Goal: Transaction & Acquisition: Book appointment/travel/reservation

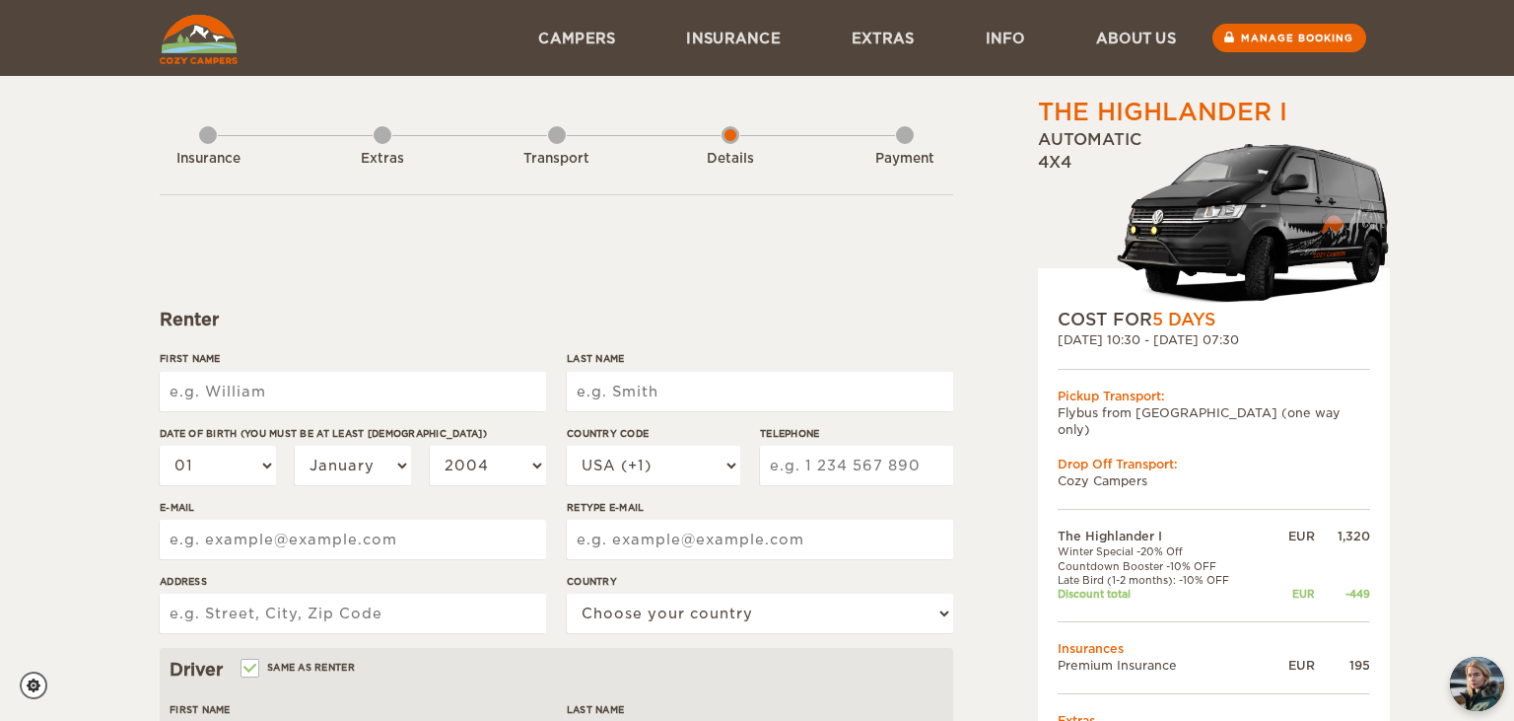
drag, startPoint x: 386, startPoint y: 393, endPoint x: 400, endPoint y: 396, distance: 14.1
click at [400, 396] on input "First Name" at bounding box center [353, 391] width 386 height 39
type input "t"
type input "TATIANA"
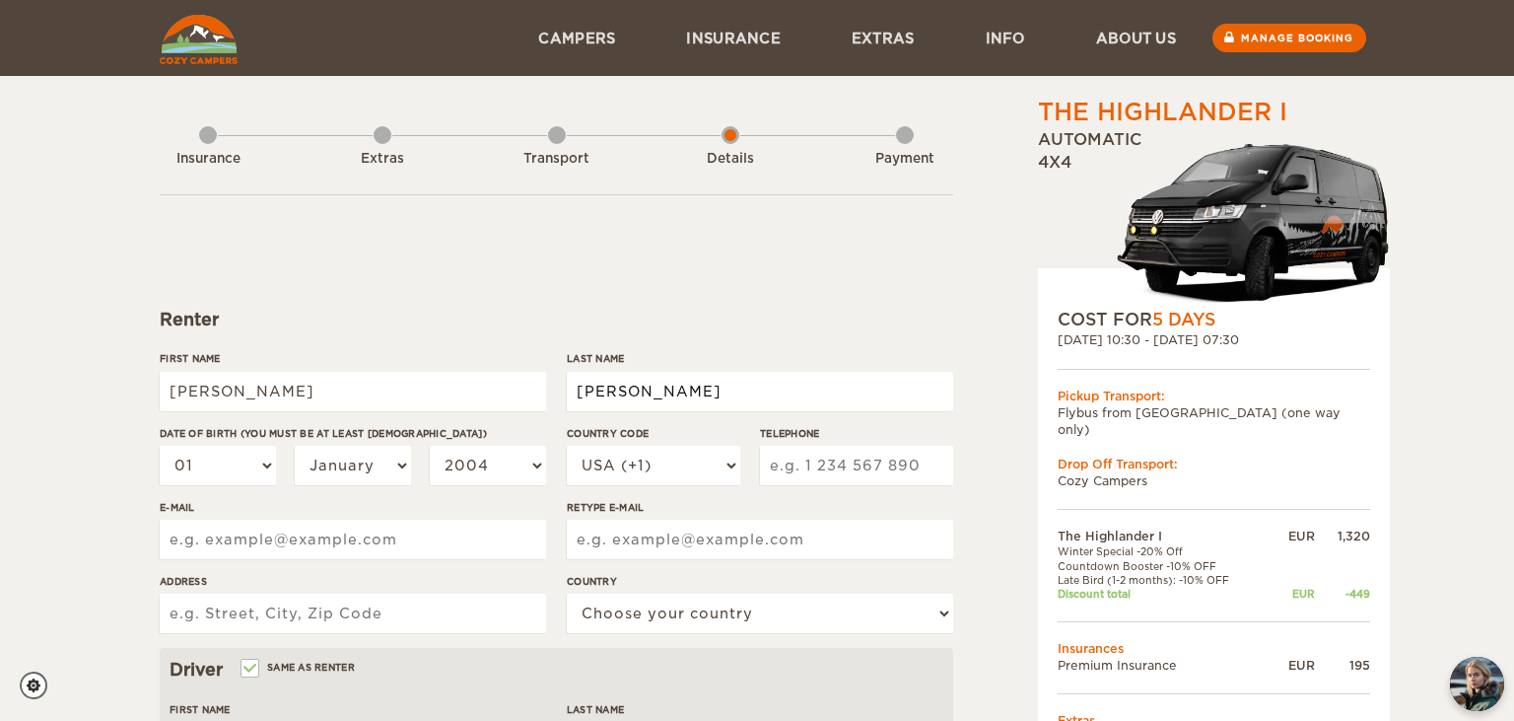
type input "PORTERO SALVADOR"
select select "10"
select select "18"
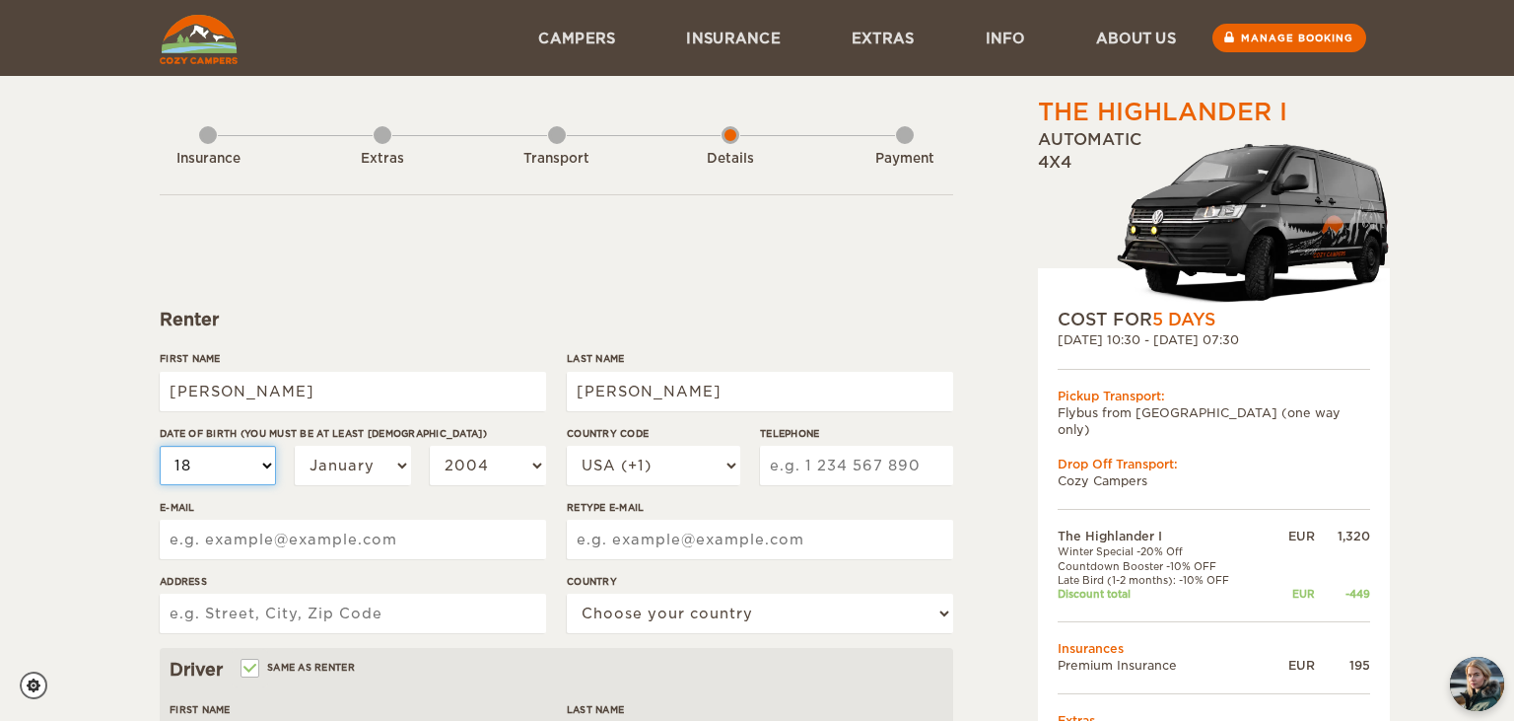
select select "18"
select select "12"
select select "1999"
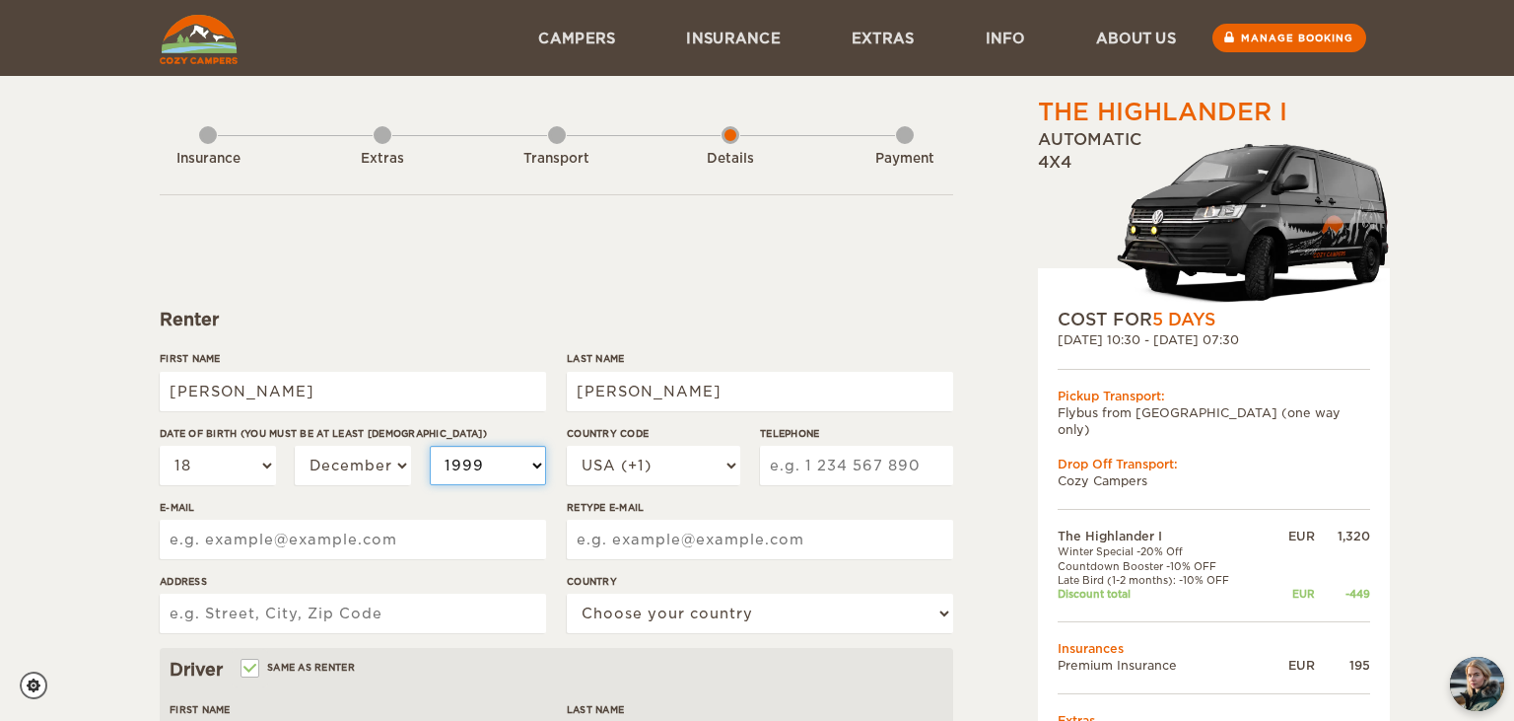
select select "1993"
click at [567, 446] on select "USA (+1) UK (+44) Germany (+49) Algeria (+213) Andorra (+376) Angola (+244) Ang…" at bounding box center [654, 465] width 174 height 39
select select "34"
click option "Spain (+34)" at bounding box center [0, 0] width 0 height 0
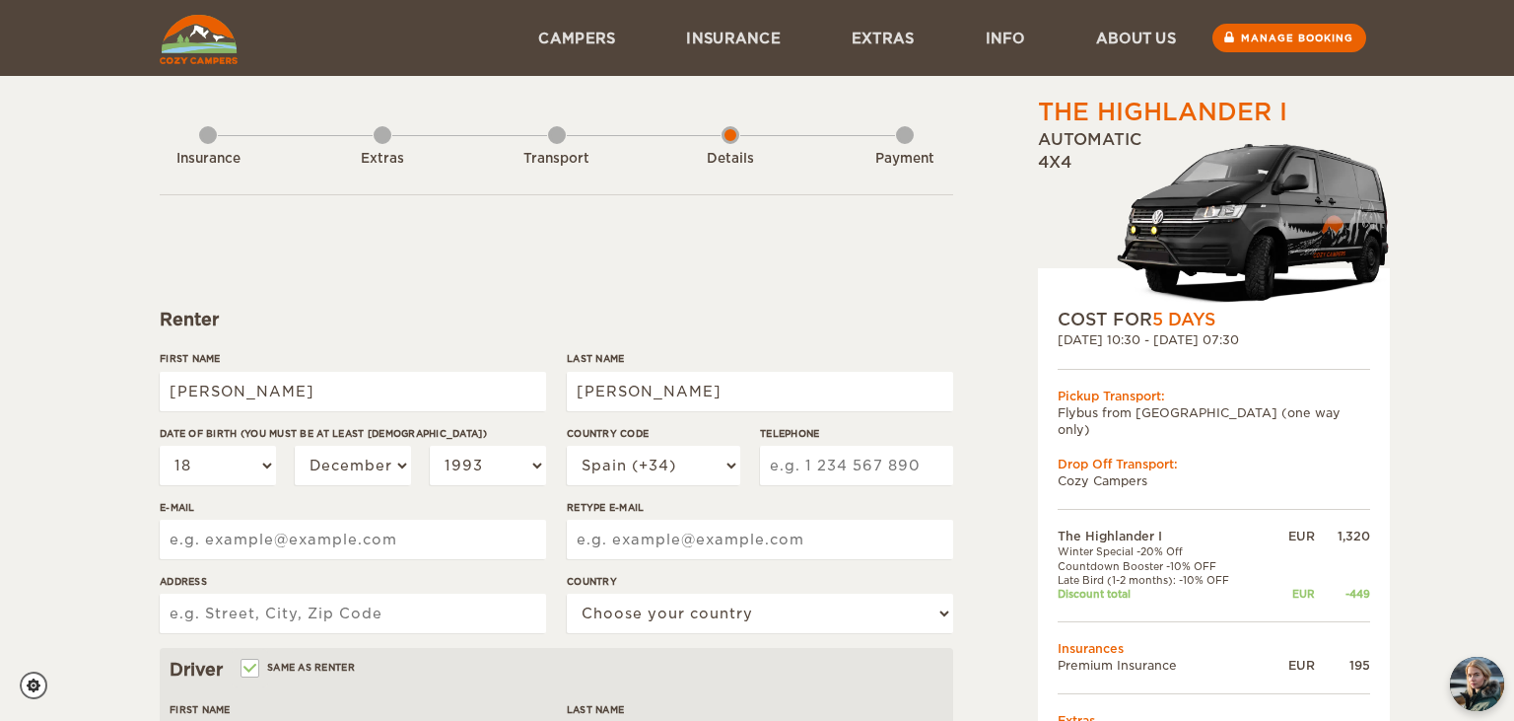
click at [829, 463] on input "Telephone" at bounding box center [856, 465] width 193 height 39
type input "680925939"
click at [369, 534] on input "E-mail" at bounding box center [353, 539] width 386 height 39
type input "P"
click at [351, 542] on input "porterosalvador" at bounding box center [353, 539] width 386 height 39
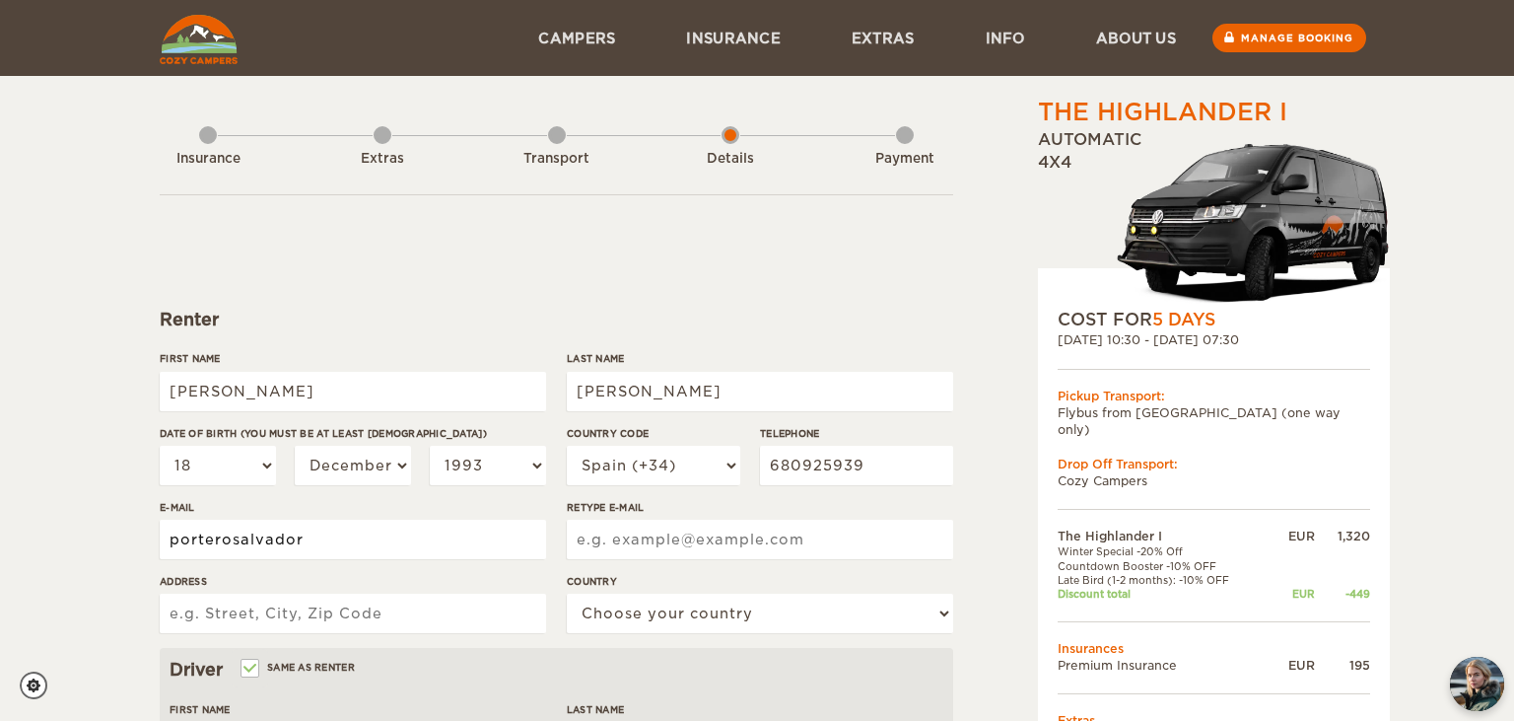
click at [393, 526] on input "porterosalvador" at bounding box center [353, 539] width 386 height 39
click at [424, 542] on input "porterosalvador@gmail-com" at bounding box center [353, 539] width 386 height 39
type input "porterosalvador@gmail.com"
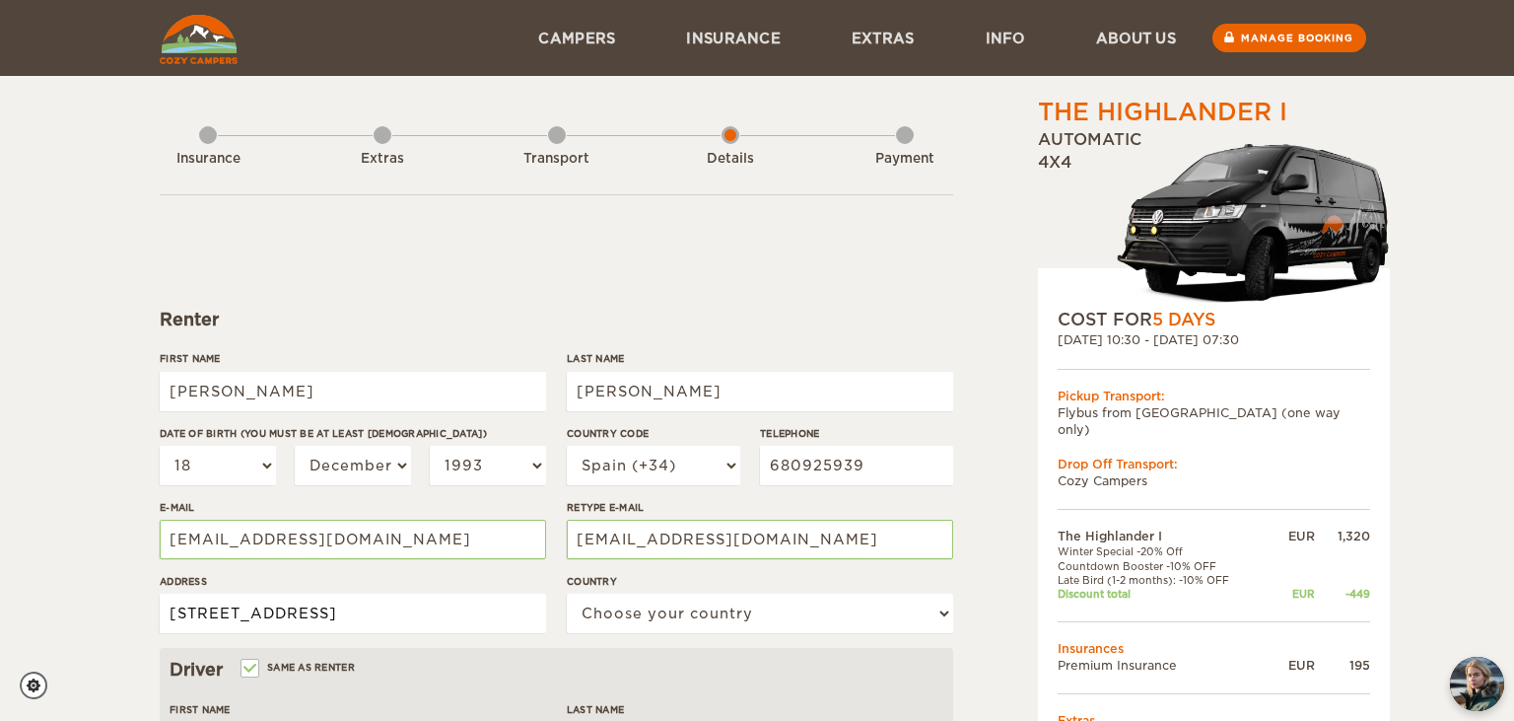
type input "calle corralon 3"
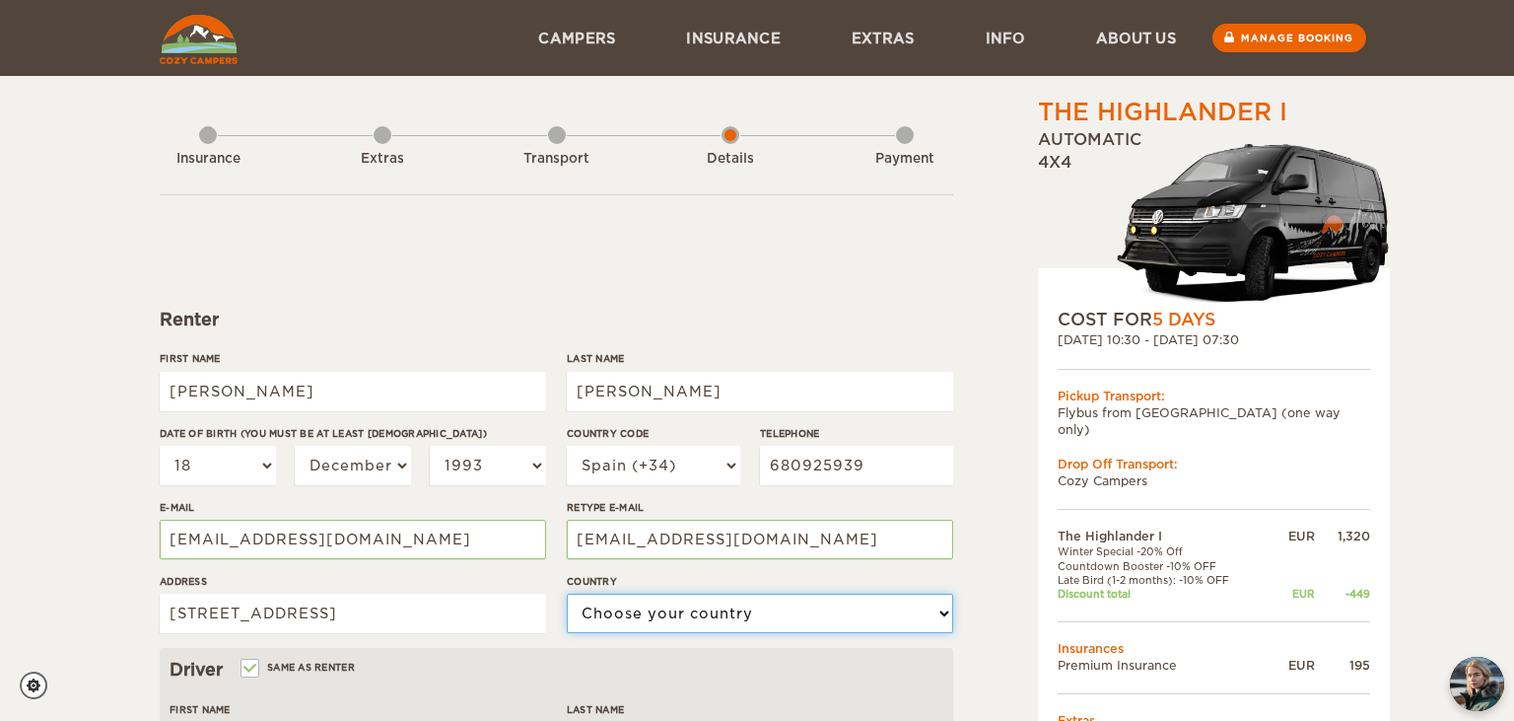
click at [567, 594] on select "Choose your country United States United Kingdom Germany Afghanistan Albania Al…" at bounding box center [760, 613] width 386 height 39
select select "196"
click option "Spain" at bounding box center [0, 0] width 0 height 0
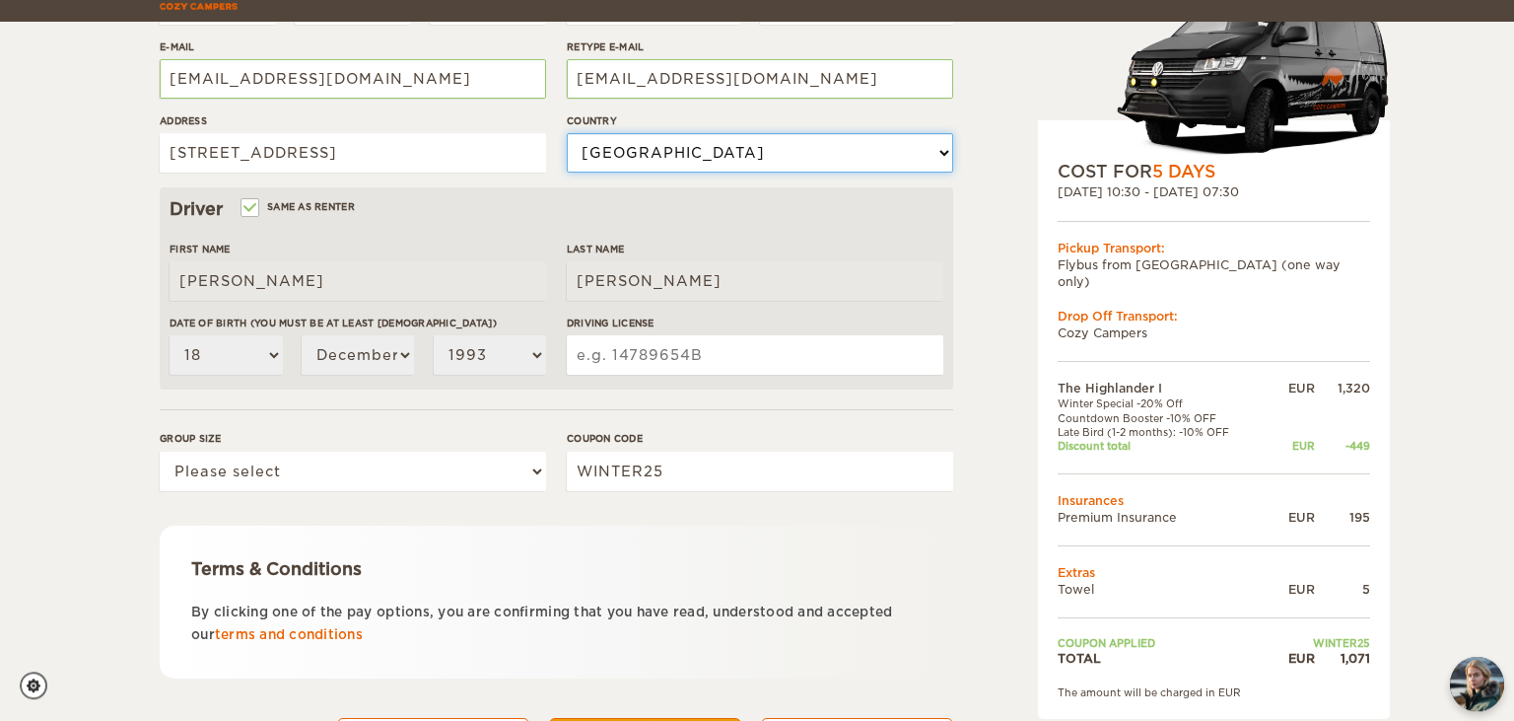
scroll to position [481, 0]
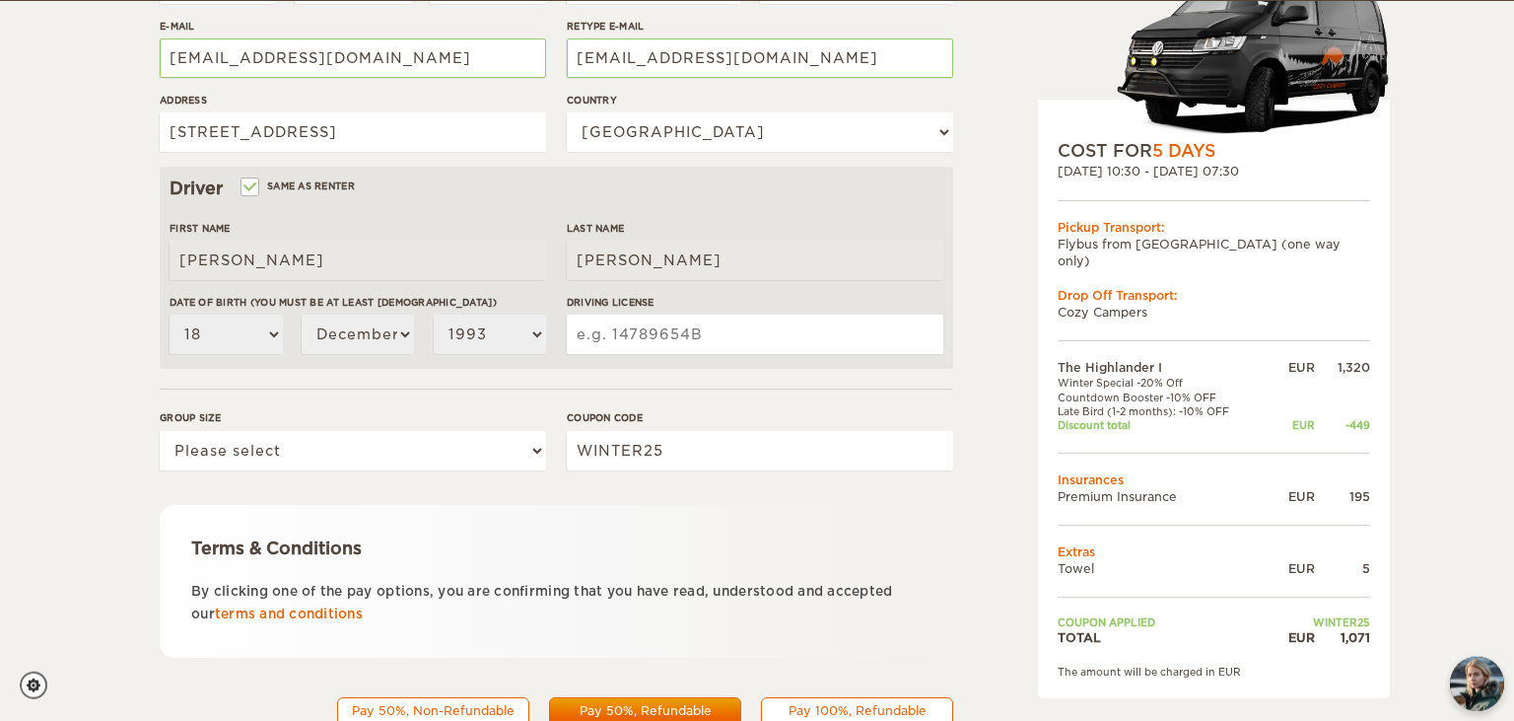
click at [653, 333] on input "Driving License" at bounding box center [755, 334] width 377 height 39
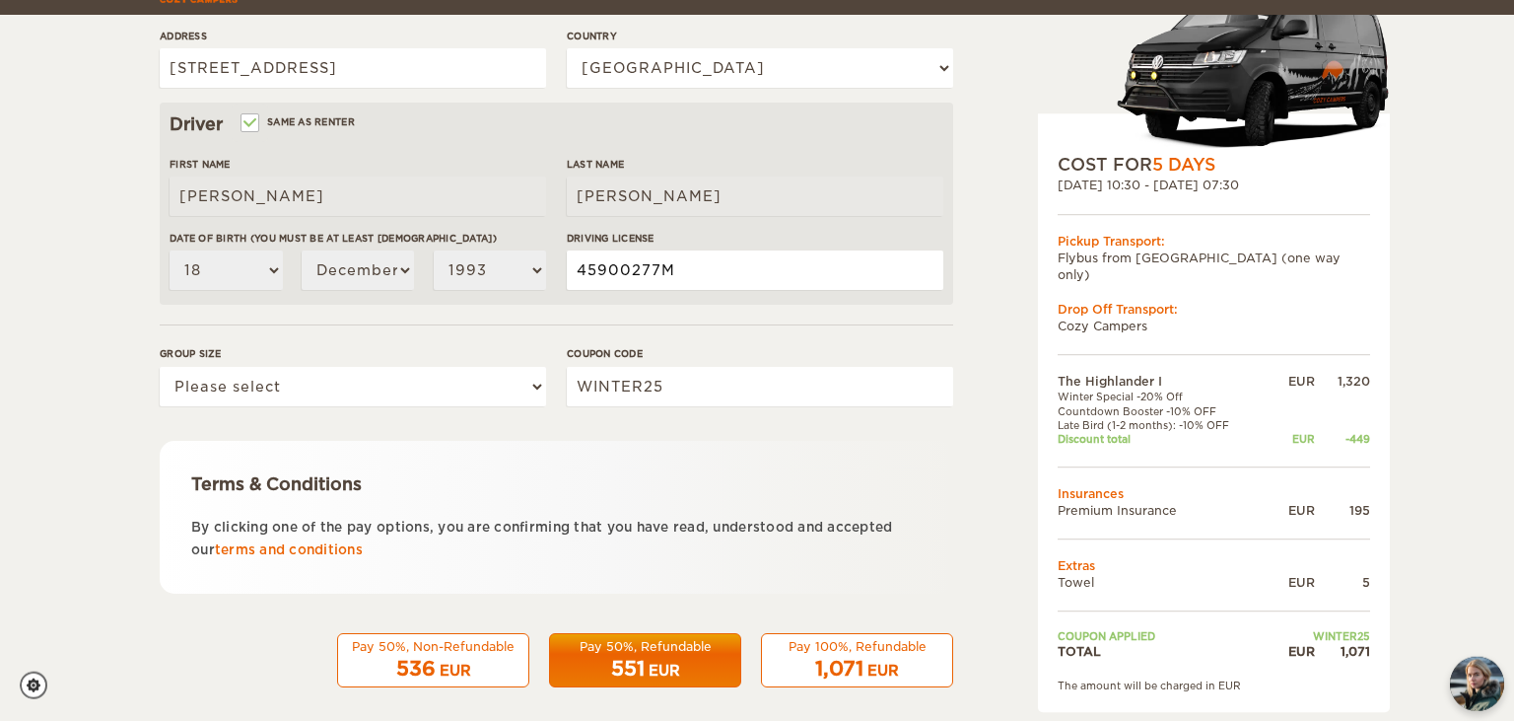
scroll to position [560, 0]
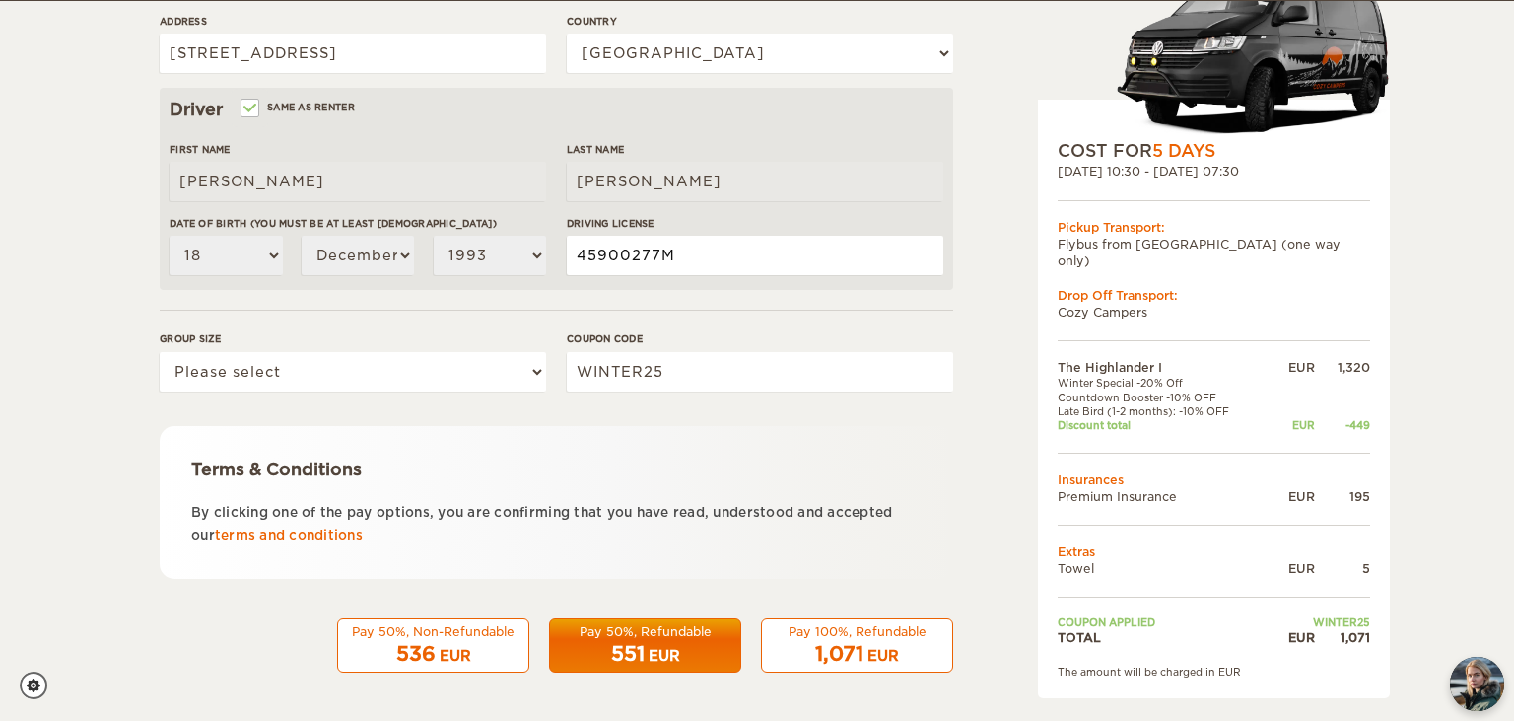
type input "45900277M"
click at [160, 352] on select "Please select 1 2" at bounding box center [353, 371] width 386 height 39
click at [385, 349] on div "Group size Please select 1 2" at bounding box center [353, 368] width 386 height 74
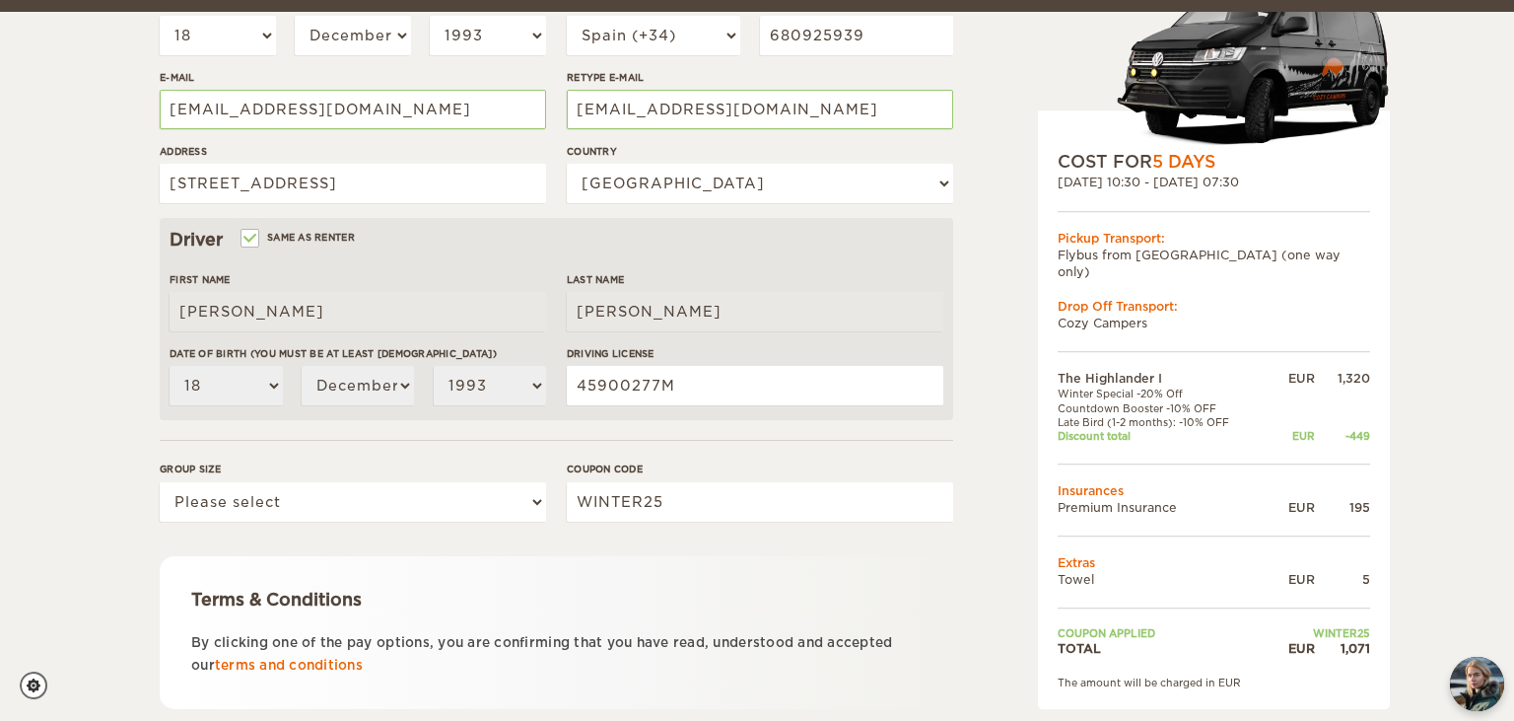
scroll to position [442, 0]
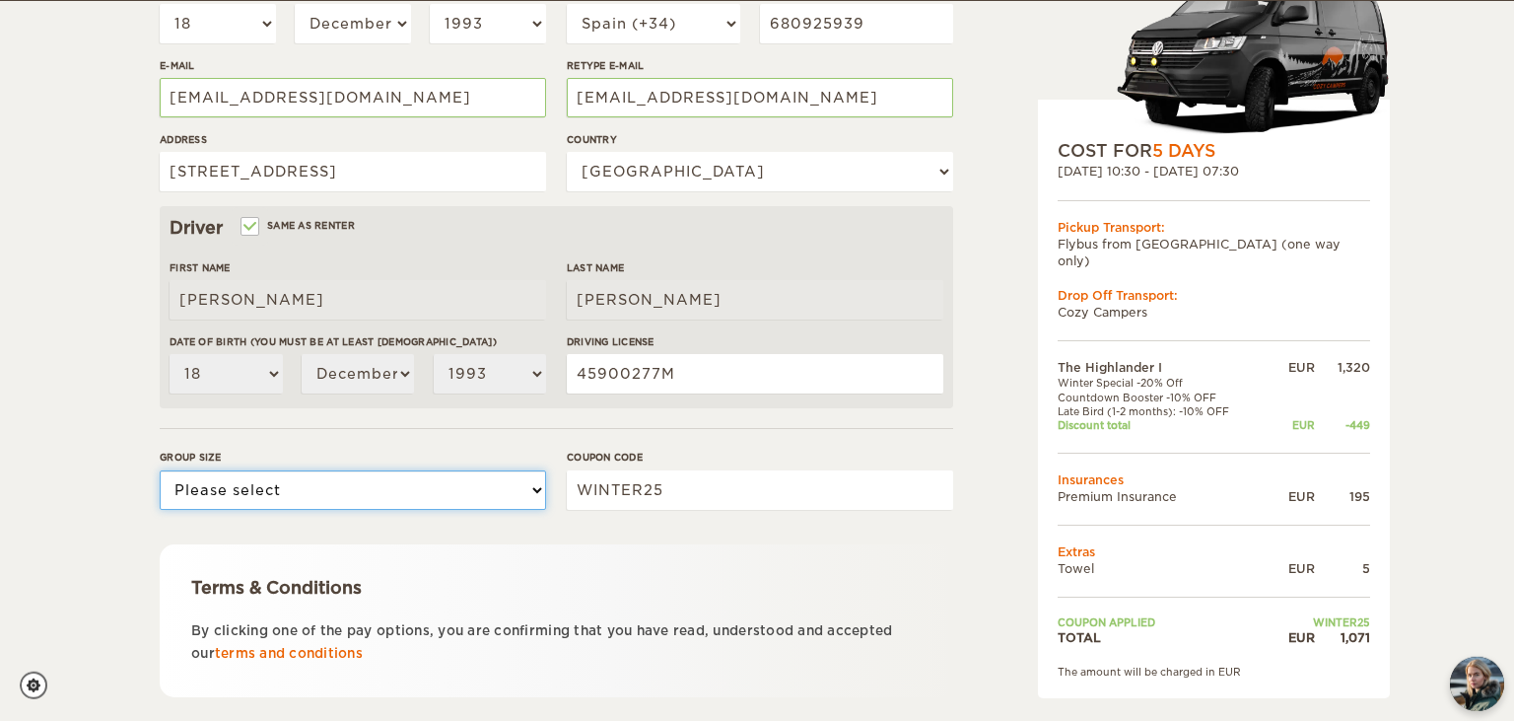
click at [160, 470] on select "Please select 1 2" at bounding box center [353, 489] width 386 height 39
select select "2"
click option "2" at bounding box center [0, 0] width 0 height 0
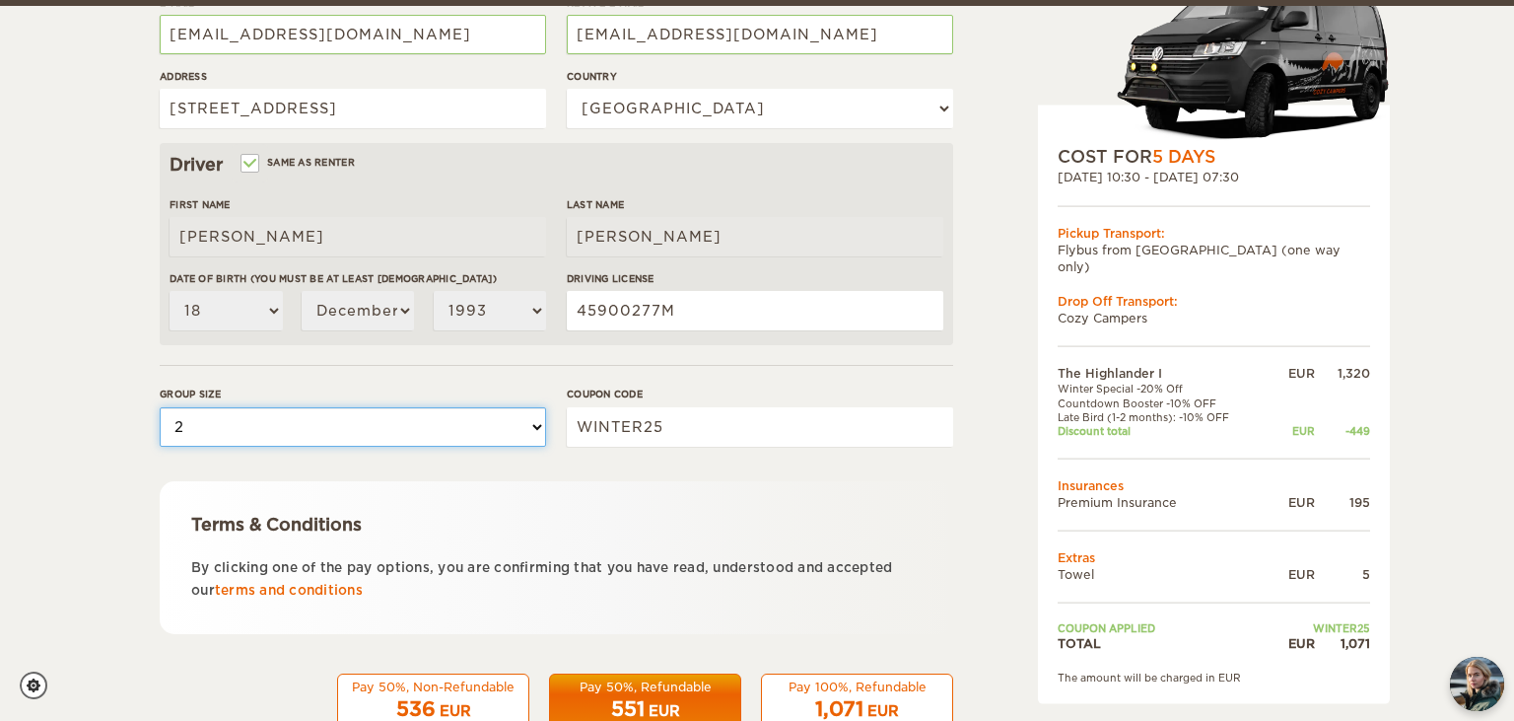
scroll to position [560, 0]
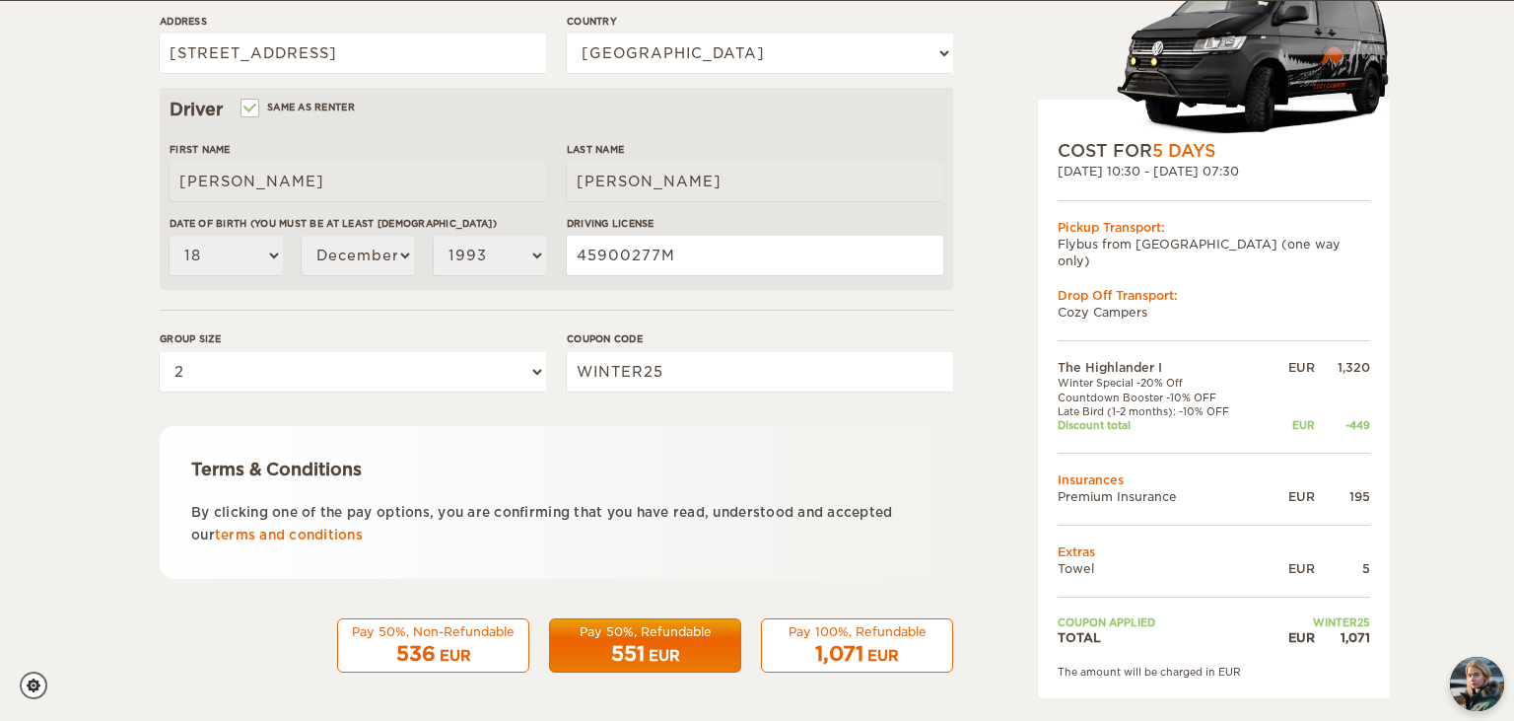
click at [844, 642] on span "1,071" at bounding box center [839, 654] width 48 height 24
click at [820, 647] on span "1,071" at bounding box center [839, 654] width 48 height 24
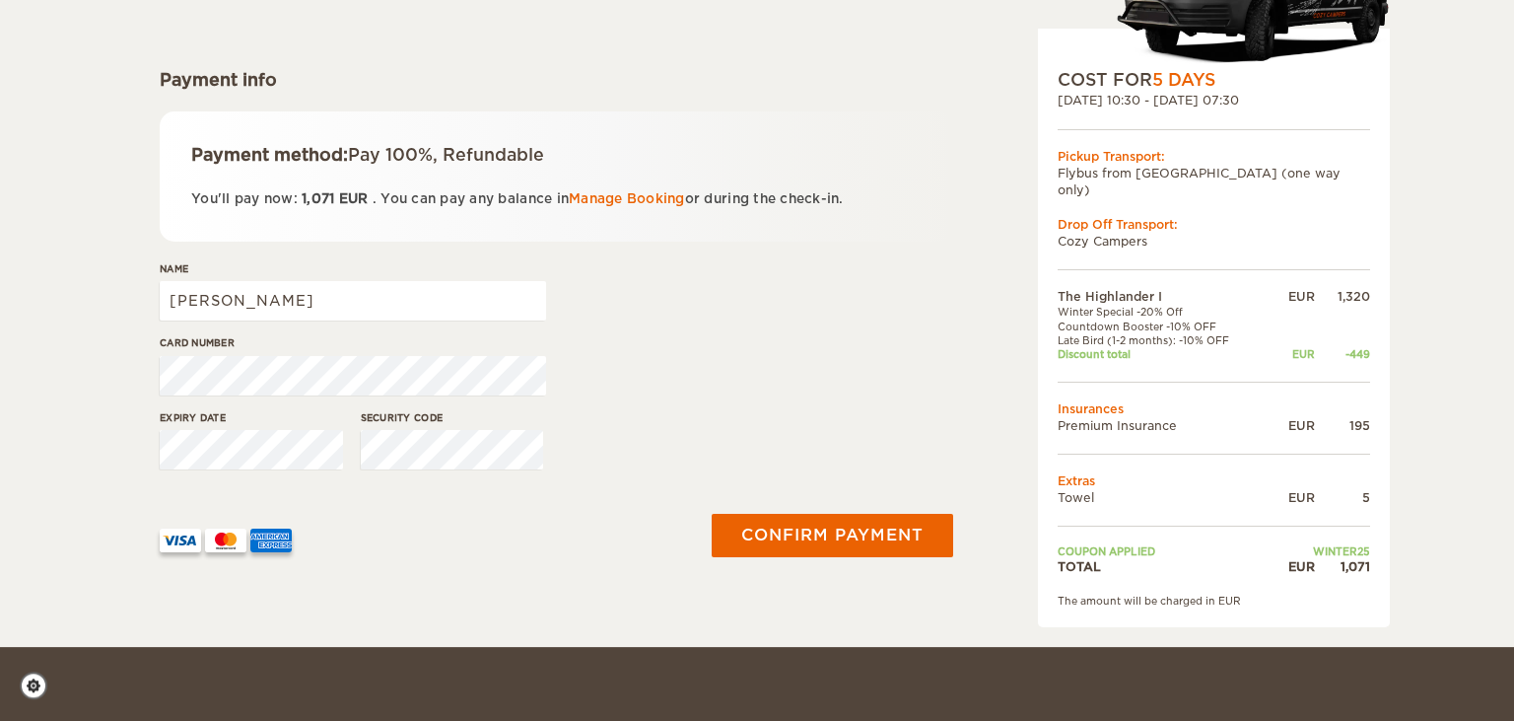
scroll to position [258, 0]
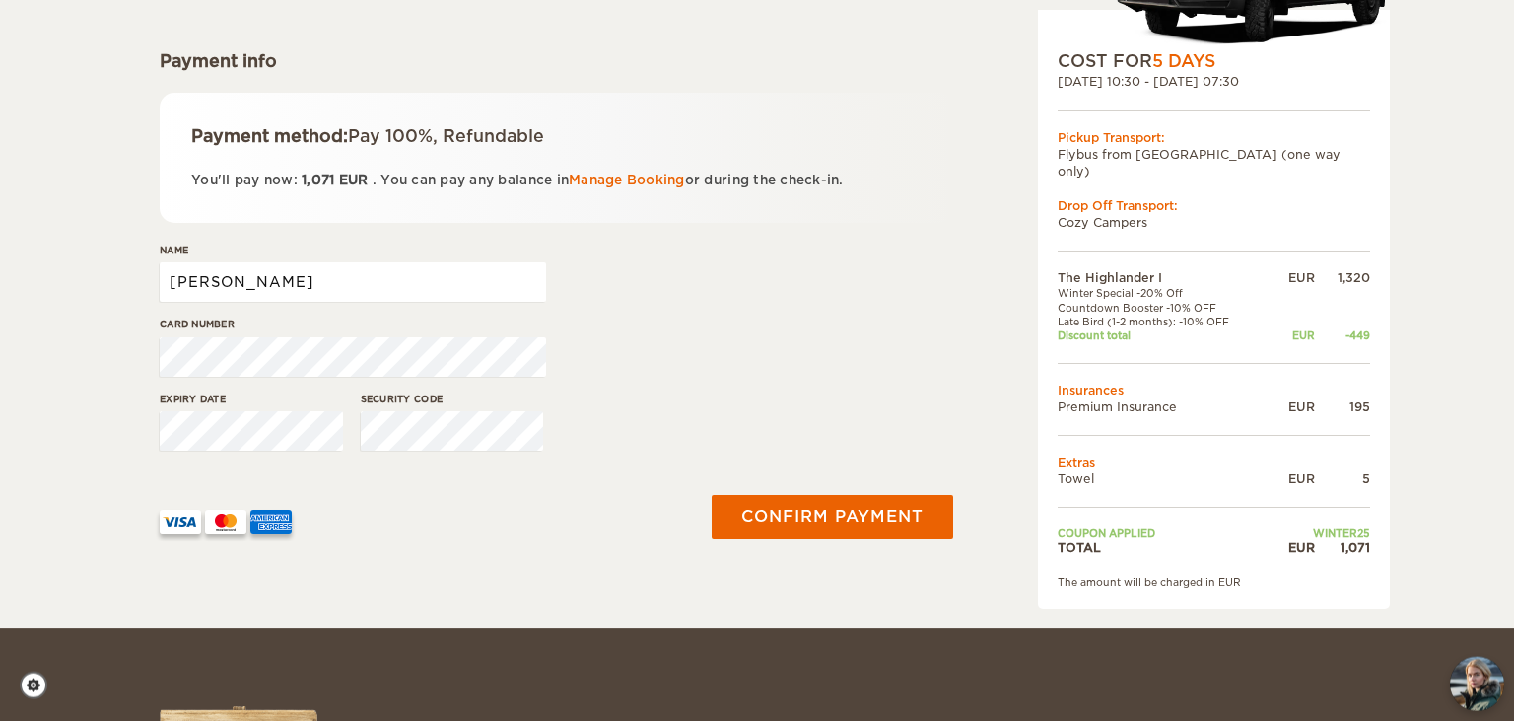
drag, startPoint x: 270, startPoint y: 282, endPoint x: 70, endPoint y: 282, distance: 200.1
click at [70, 282] on div "The Highlander I Expand Collapse Total 1,071 EUR Automatic 4x4 COST FOR 5 Days …" at bounding box center [757, 185] width 1514 height 886
drag, startPoint x: 251, startPoint y: 268, endPoint x: 120, endPoint y: 267, distance: 131.1
click at [160, 267] on input "[PERSON_NAME]" at bounding box center [353, 281] width 386 height 39
type input "[PERSON_NAME]"
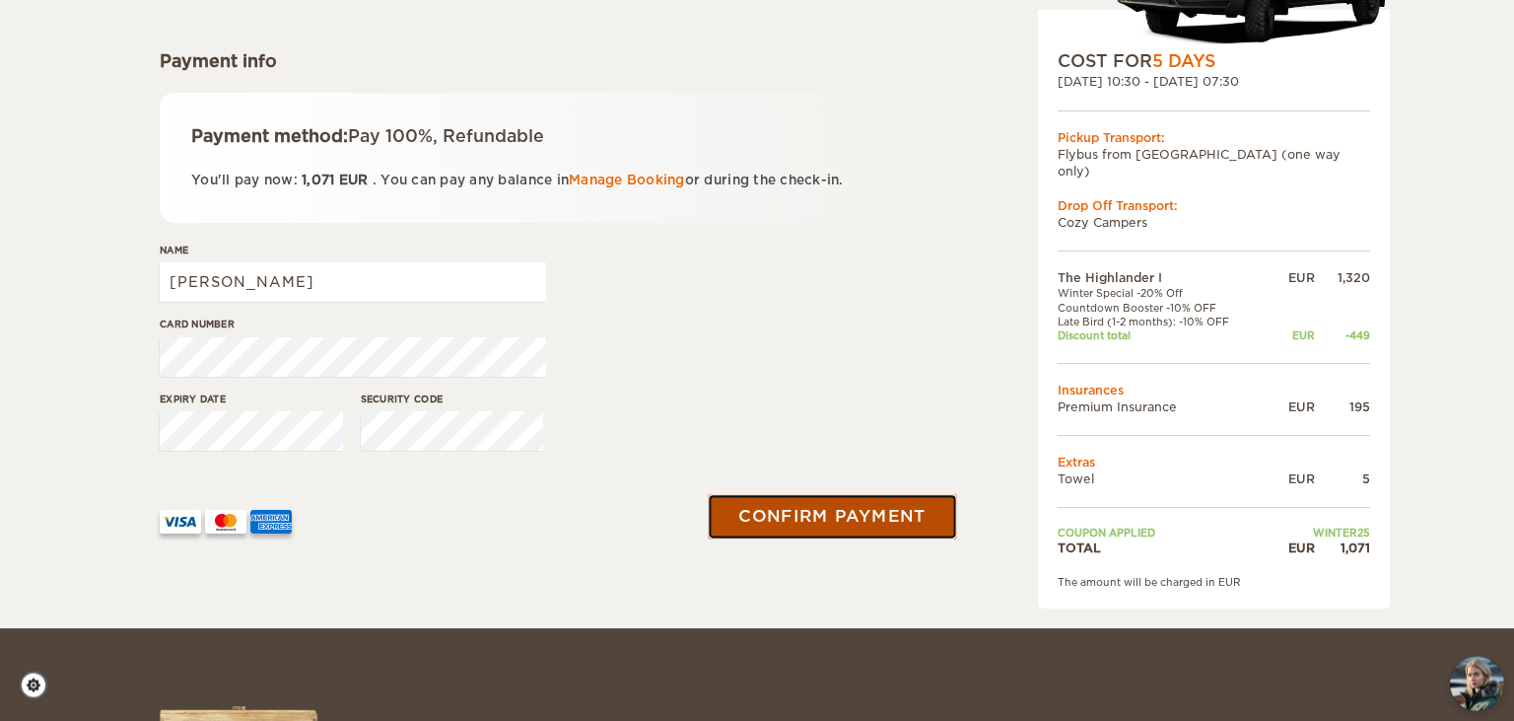
click at [842, 516] on button "Confirm payment" at bounding box center [832, 516] width 248 height 44
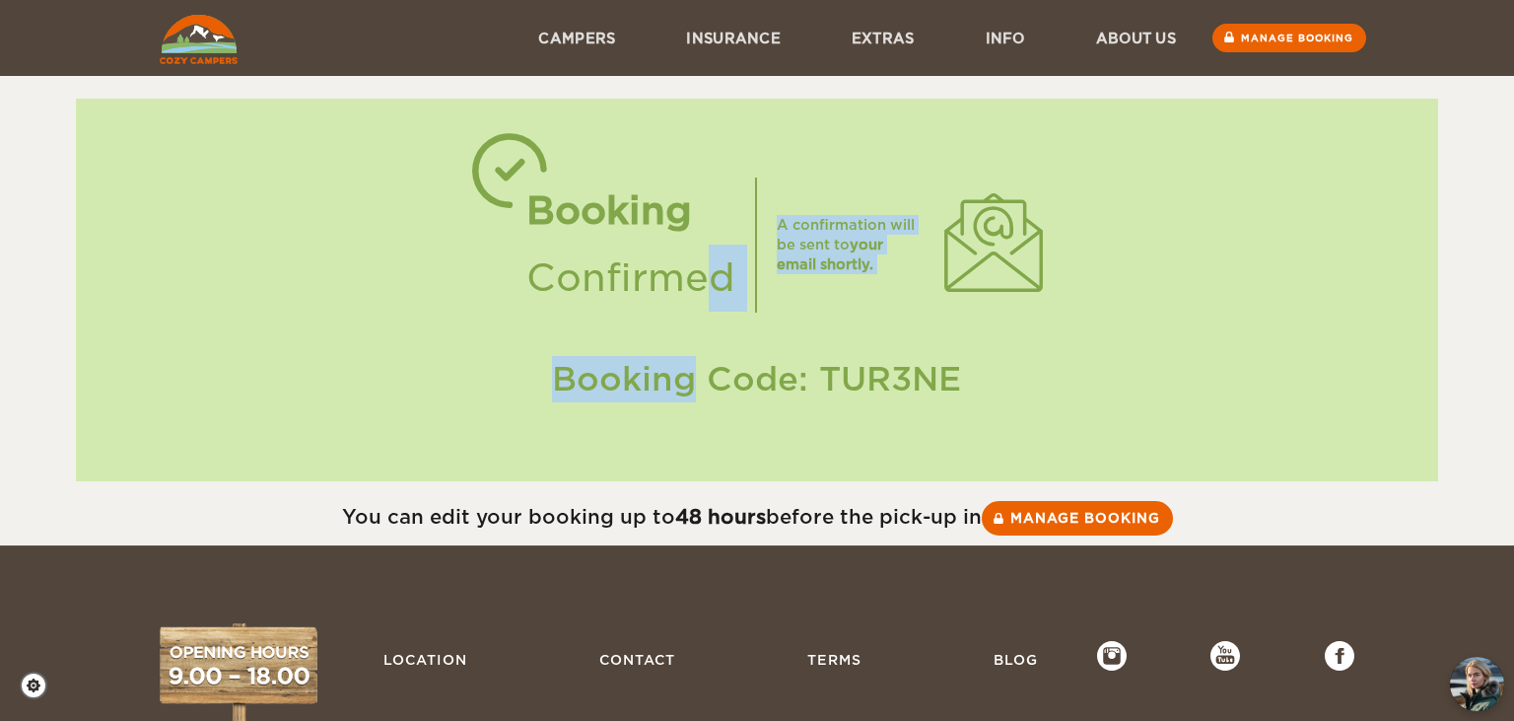
drag, startPoint x: 0, startPoint y: 0, endPoint x: 629, endPoint y: 341, distance: 715.6
click at [629, 341] on div "Booking Confirmed A confirmation will be sent to your email shortly. Booking Co…" at bounding box center [757, 290] width 1363 height 383
click at [853, 303] on div "Booking Confirmed A confirmation will be sent to your email shortly. Booking Co…" at bounding box center [757, 290] width 1363 height 383
